Goal: Task Accomplishment & Management: Manage account settings

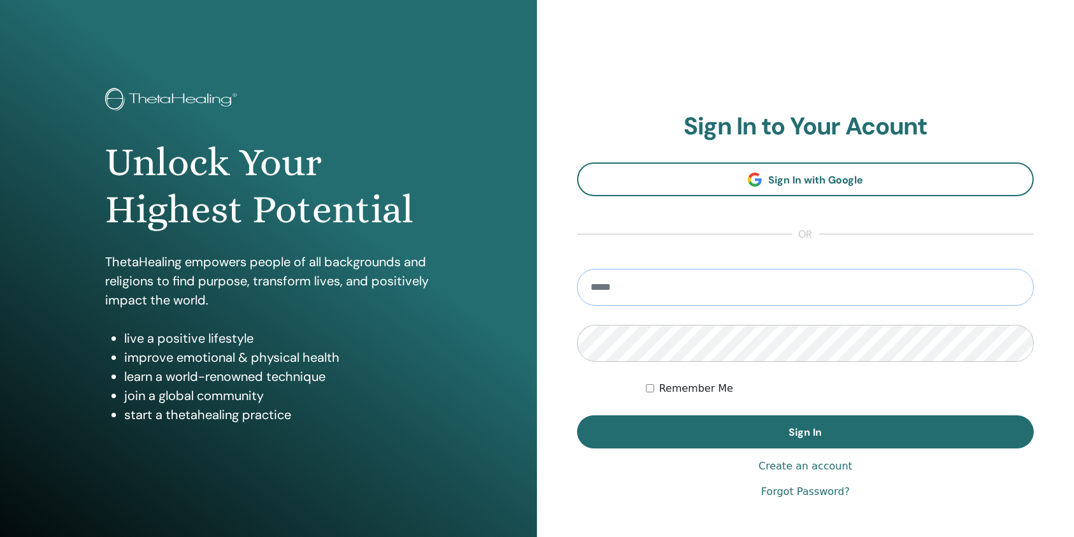
click at [625, 289] on input "email" at bounding box center [805, 287] width 457 height 37
type input "**********"
click at [676, 450] on div "**********" at bounding box center [805, 305] width 457 height 387
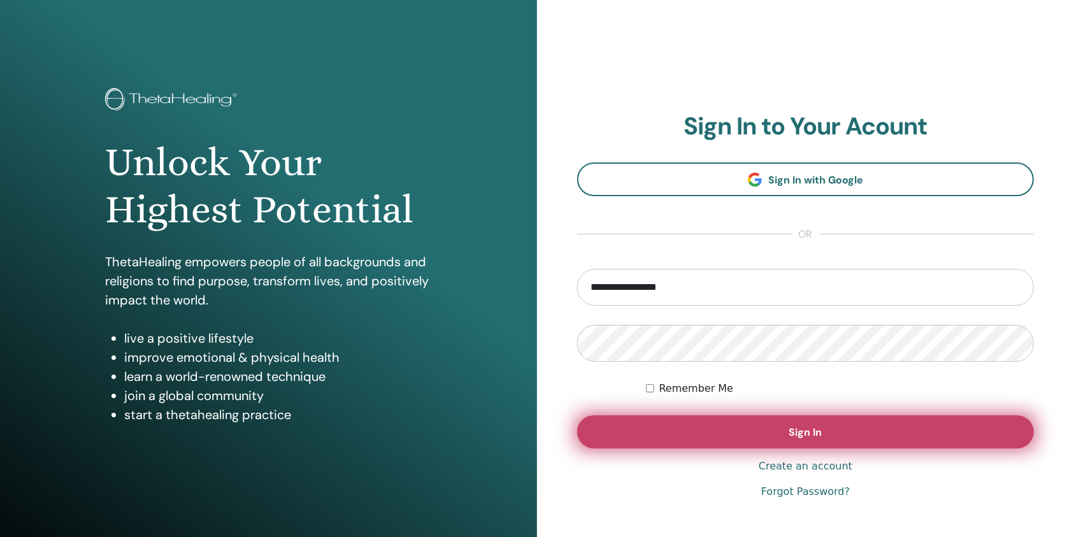
click at [676, 431] on button "Sign In" at bounding box center [805, 431] width 457 height 33
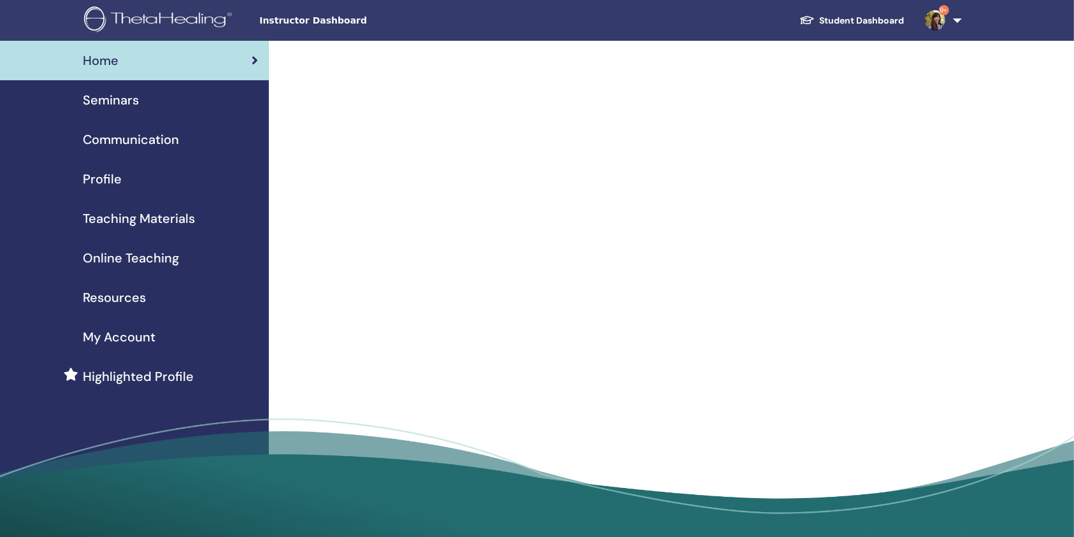
click at [123, 104] on span "Seminars" at bounding box center [111, 99] width 56 height 19
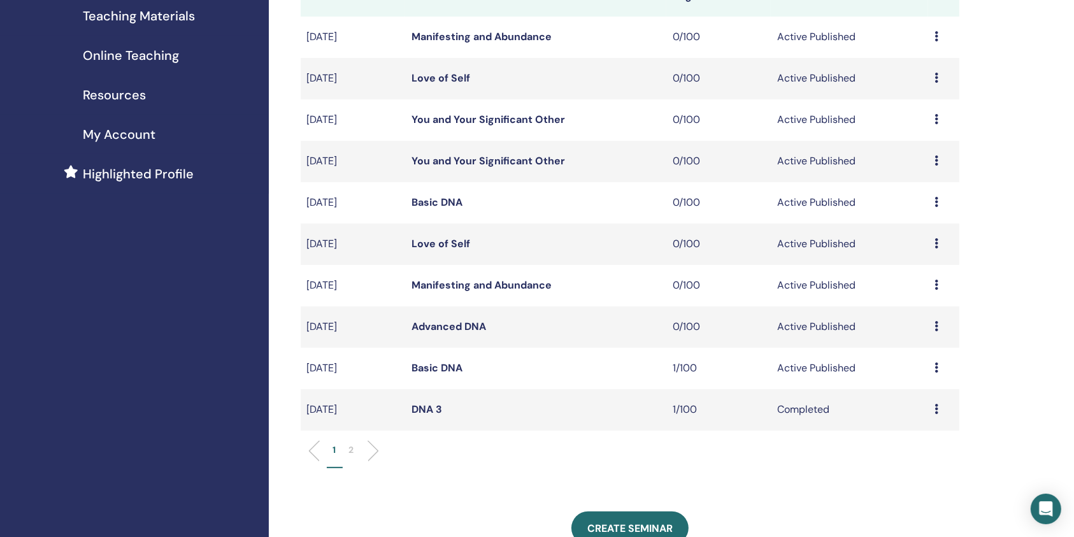
scroll to position [255, 0]
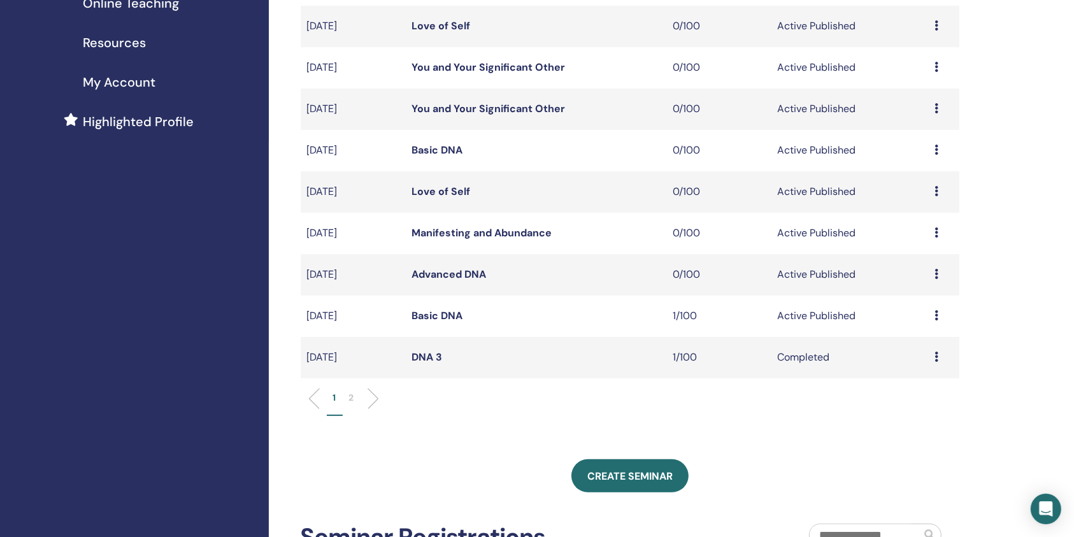
click at [434, 324] on td "Basic DNA" at bounding box center [536, 316] width 262 height 41
click at [435, 315] on link "Basic DNA" at bounding box center [436, 315] width 51 height 13
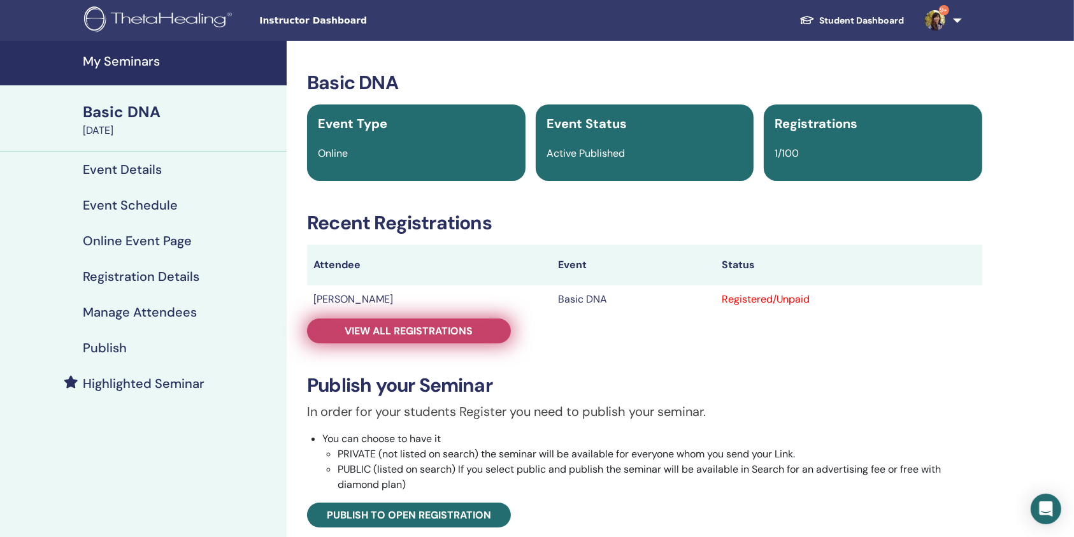
click at [414, 331] on span "View all registrations" at bounding box center [409, 330] width 128 height 13
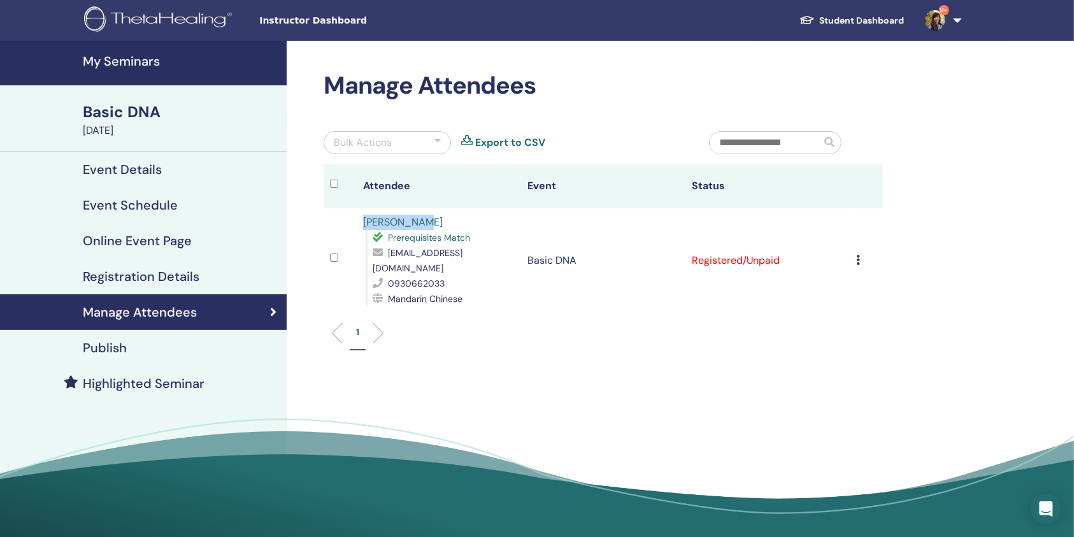
drag, startPoint x: 355, startPoint y: 217, endPoint x: 458, endPoint y: 220, distance: 103.2
click at [449, 220] on tr "YI LUN SUNG Prerequisites Match promise971118@yahoo.com.tw 0930662033 Mandarin …" at bounding box center [603, 260] width 559 height 104
click at [464, 218] on div "YI LUN SUNG Prerequisites Match promise971118@yahoo.com.tw 0930662033 Mandarin …" at bounding box center [439, 261] width 152 height 92
drag, startPoint x: 542, startPoint y: 390, endPoint x: 611, endPoint y: 292, distance: 119.8
click at [542, 390] on div "Manage Attendees Bulk Actions Export to CSV Attendee Event Status YI LUN SUNG P…" at bounding box center [645, 293] width 716 height 505
